Goal: Learn about a topic: Learn about a topic

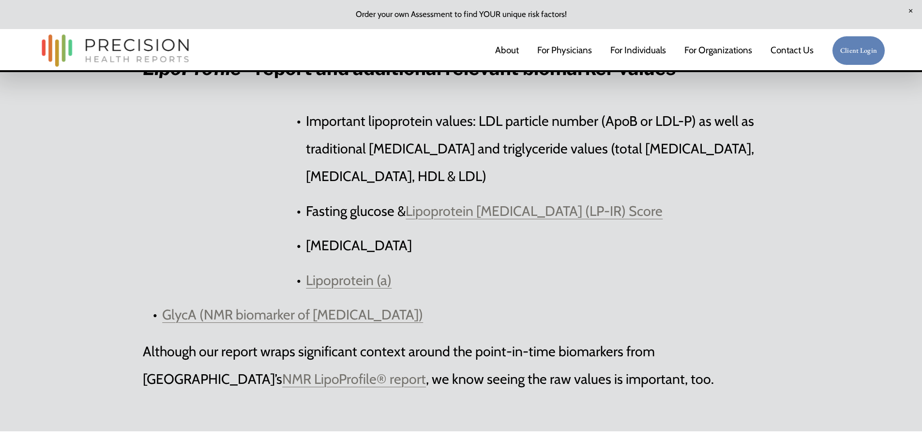
scroll to position [3236, 0]
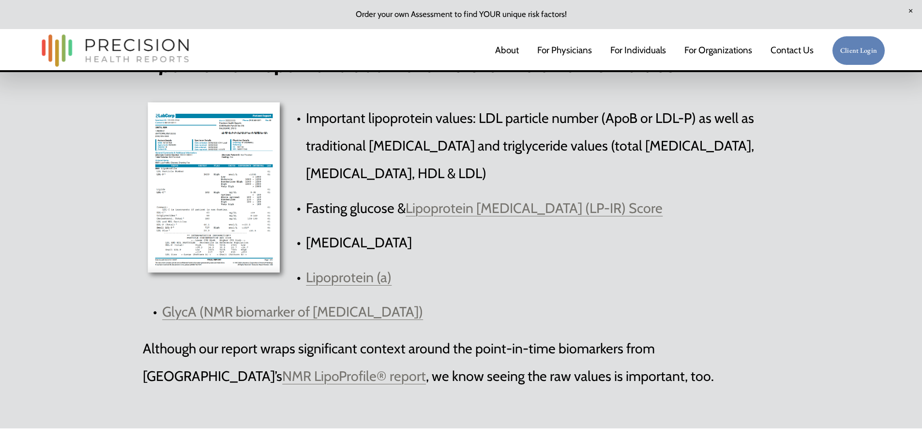
click at [246, 191] on div at bounding box center [216, 189] width 147 height 185
click at [248, 192] on div at bounding box center [216, 189] width 147 height 185
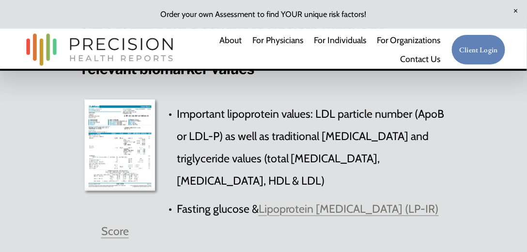
scroll to position [3080, 0]
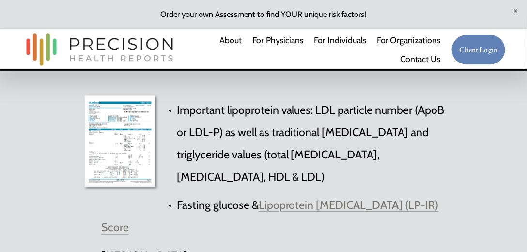
click at [133, 146] on div at bounding box center [121, 142] width 78 height 99
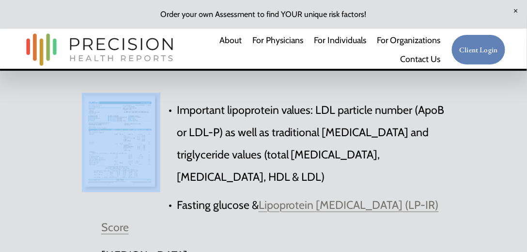
click at [133, 146] on div at bounding box center [121, 142] width 78 height 99
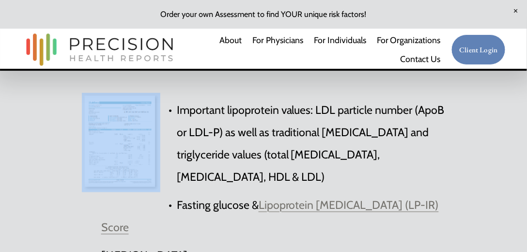
click at [133, 146] on div at bounding box center [121, 142] width 78 height 99
